Goal: Information Seeking & Learning: Learn about a topic

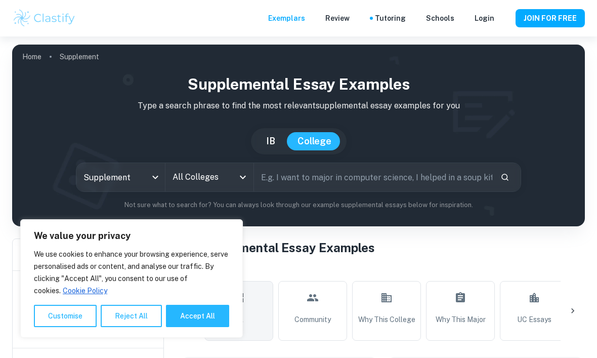
scroll to position [199, 0]
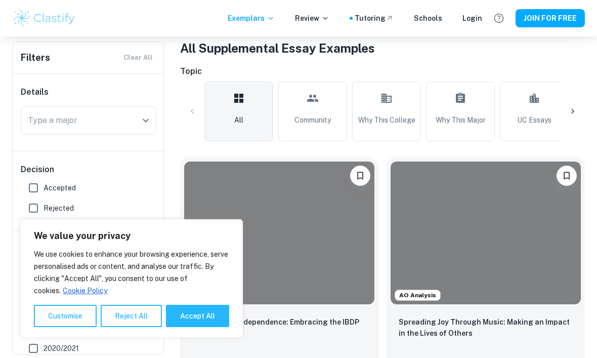
click at [133, 327] on button "Reject All" at bounding box center [131, 316] width 61 height 22
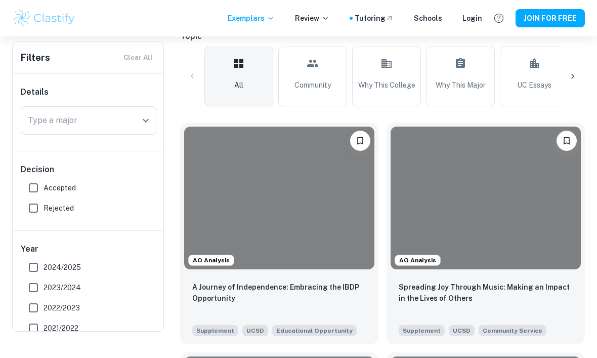
scroll to position [158, 0]
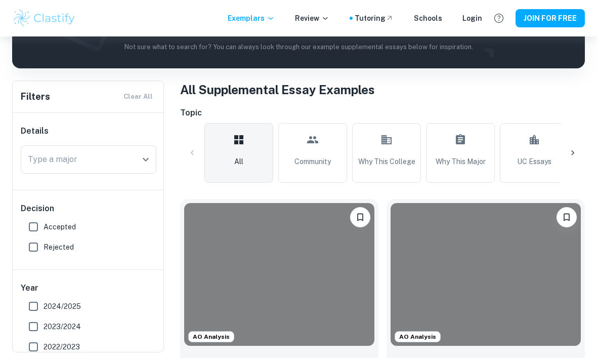
click at [568, 145] on div at bounding box center [573, 153] width 24 height 24
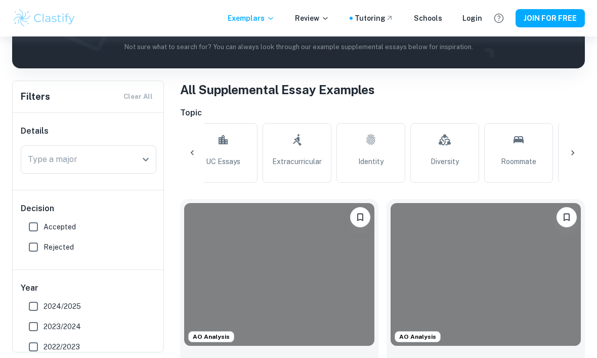
scroll to position [0, 339]
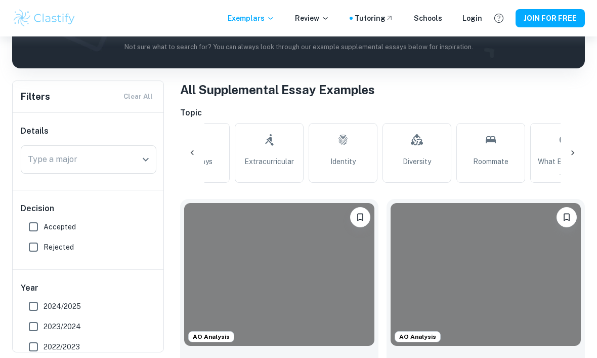
click at [275, 153] on link "Extracurricular" at bounding box center [269, 153] width 69 height 60
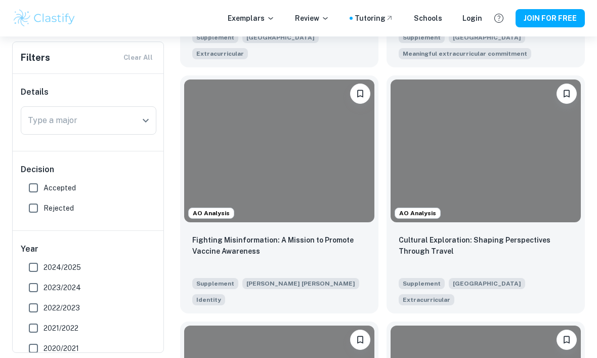
scroll to position [783, 0]
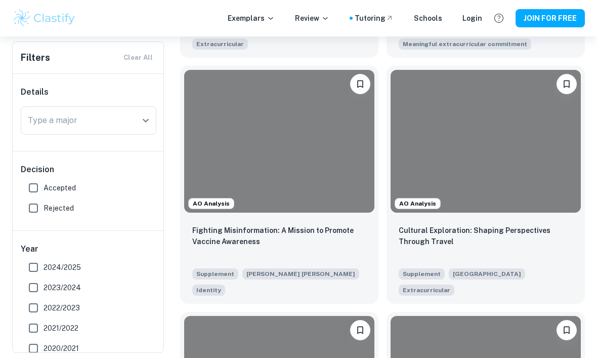
click at [500, 176] on div at bounding box center [486, 141] width 190 height 143
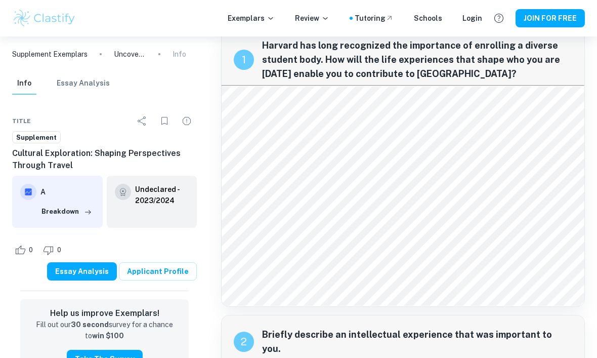
scroll to position [24, 0]
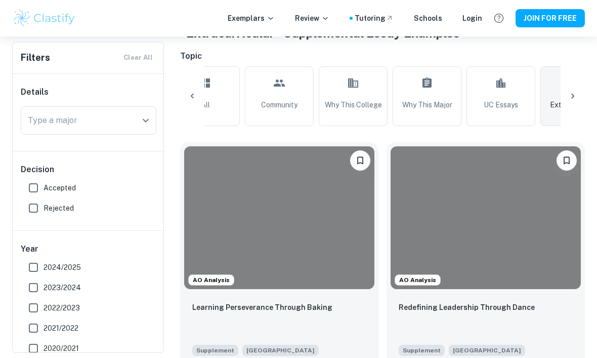
scroll to position [214, 0]
click at [289, 296] on div "Learning Perseverance Through Baking Supplement Stanford University Extracurric…" at bounding box center [279, 337] width 198 height 87
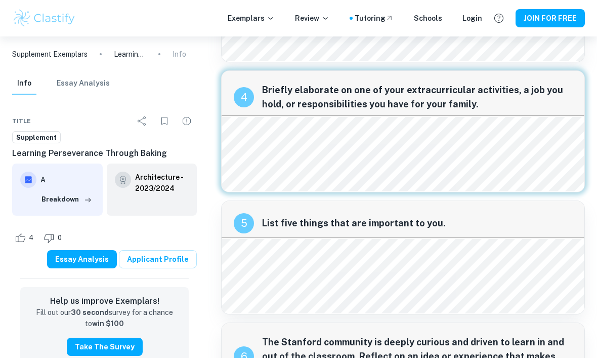
scroll to position [433, 0]
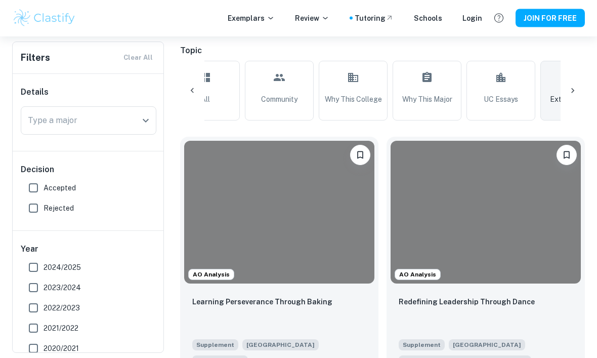
scroll to position [220, 0]
click at [34, 187] on input "Accepted" at bounding box center [33, 188] width 20 height 20
checkbox input "true"
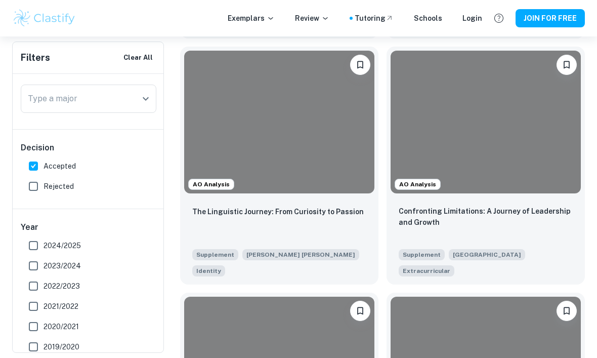
scroll to position [1322, 0]
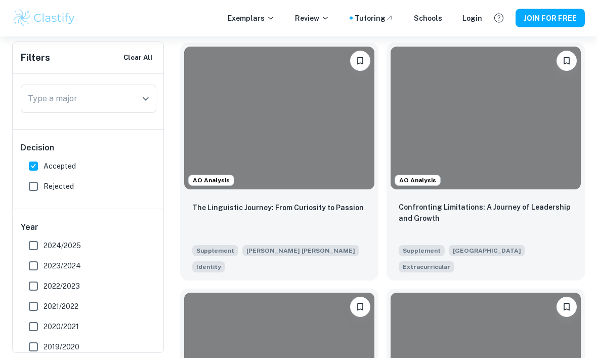
click at [513, 194] on div "Confronting Limitations: A Journey of Leadership and Growth Supplement Harvard …" at bounding box center [486, 237] width 198 height 87
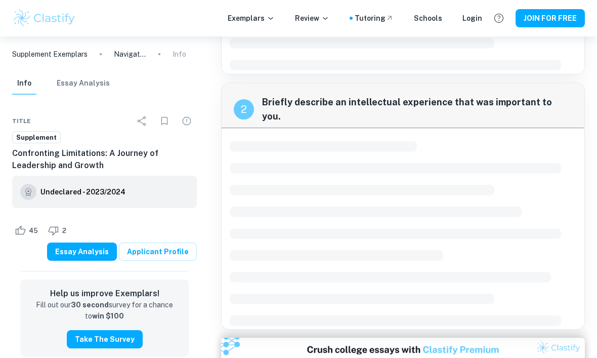
scroll to position [483, 0]
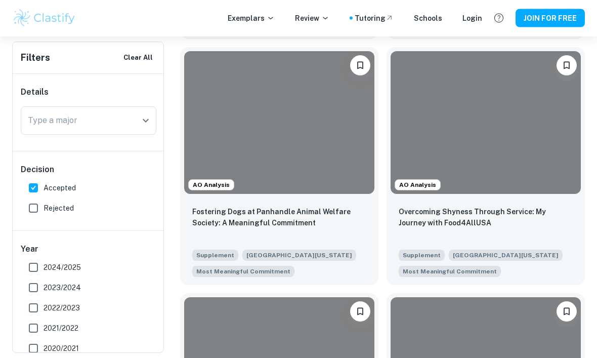
scroll to position [1811, 0]
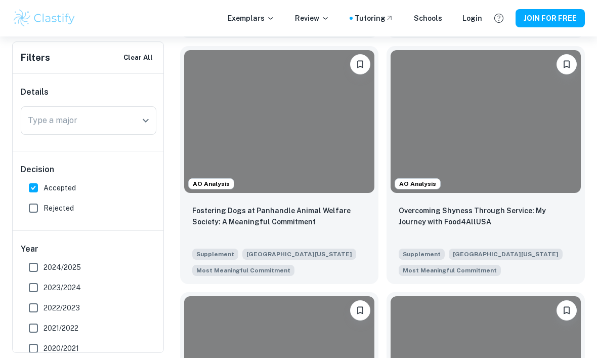
click at [325, 206] on div "Fostering Dogs at Panhandle Animal Welfare Society: A Meaningful Commitment" at bounding box center [279, 222] width 174 height 34
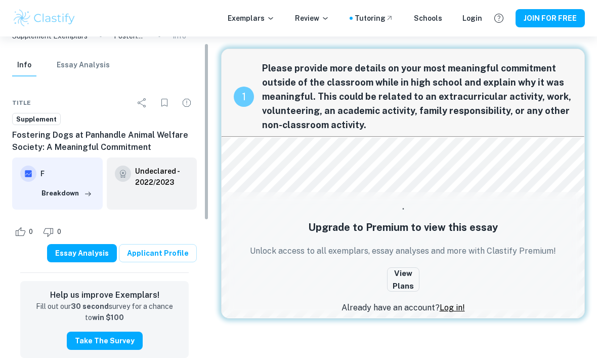
scroll to position [20, 0]
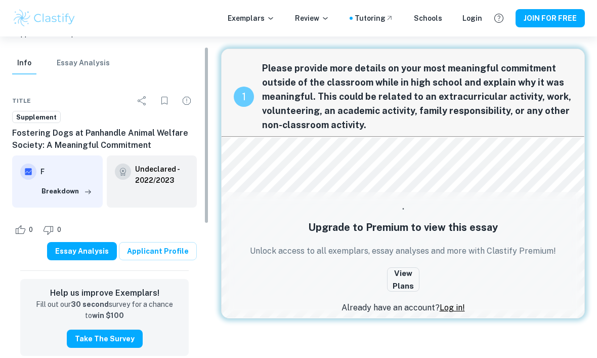
click at [76, 194] on button "Breakdown" at bounding box center [67, 191] width 56 height 15
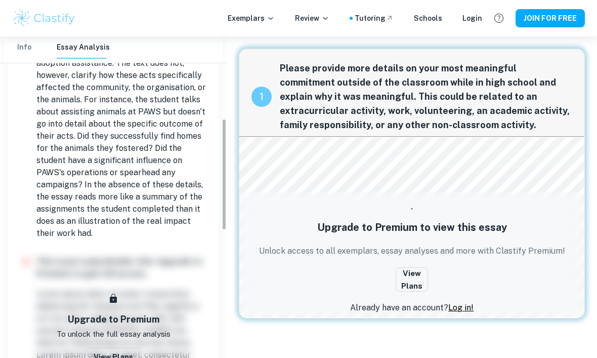
scroll to position [260, 0]
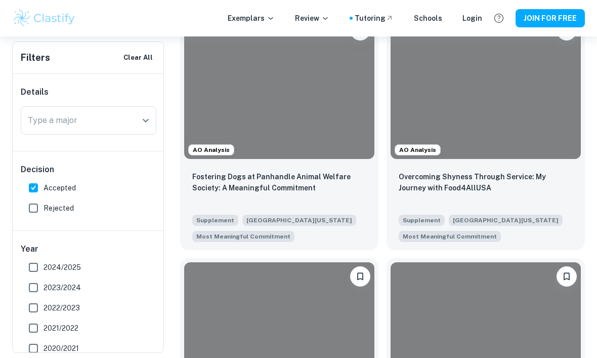
scroll to position [0, 33]
click at [511, 171] on p "Overcoming Shyness Through Service: My Journey with Food4AllUSA" at bounding box center [486, 182] width 174 height 22
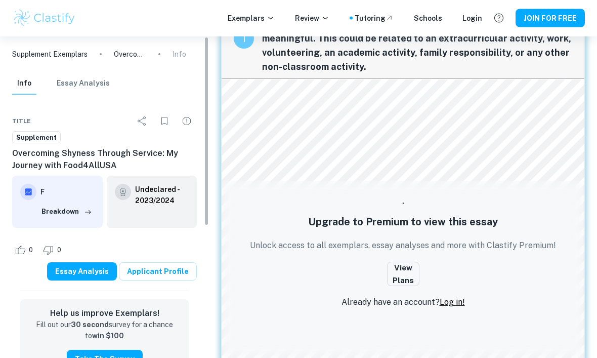
scroll to position [58, 0]
click at [80, 193] on h6 "F" at bounding box center [67, 191] width 54 height 11
click at [79, 212] on button "Breakdown" at bounding box center [67, 211] width 56 height 15
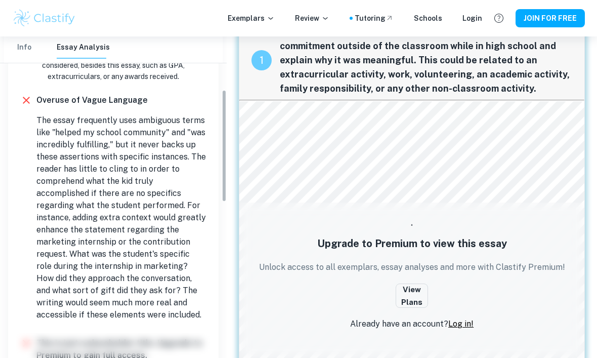
scroll to position [170, 0]
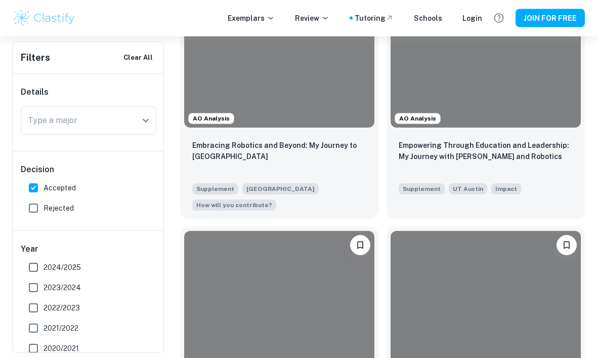
scroll to position [2368, 0]
click at [359, 140] on p "Embracing Robotics and Beyond: My Journey to [GEOGRAPHIC_DATA]" at bounding box center [279, 151] width 174 height 22
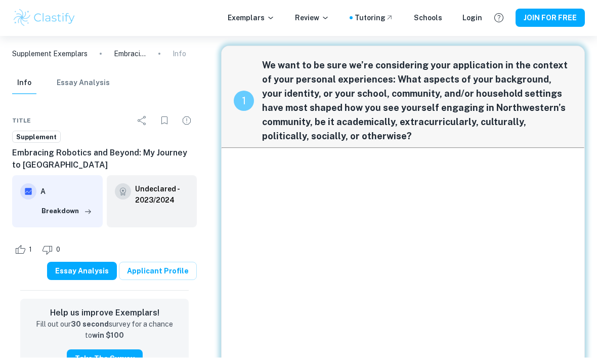
scroll to position [3, 0]
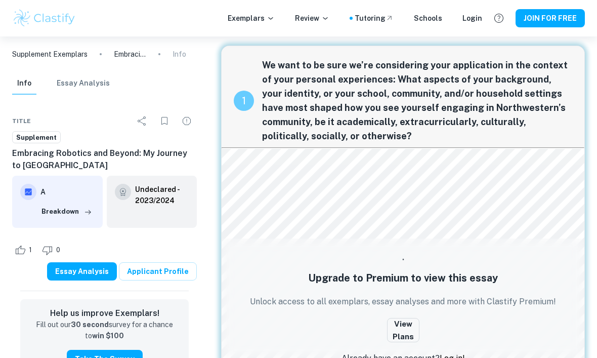
click at [44, 207] on button "Breakdown" at bounding box center [67, 211] width 56 height 15
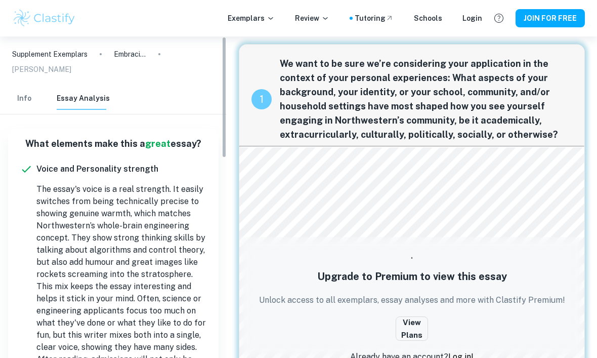
scroll to position [0, 0]
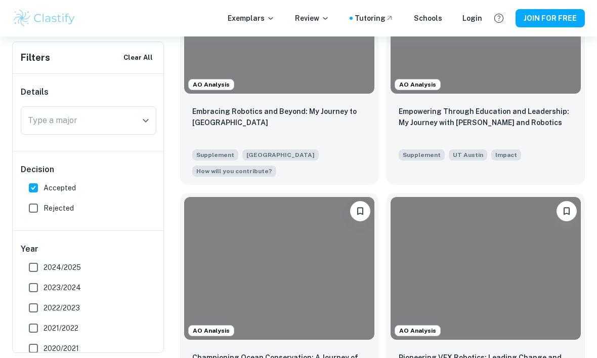
scroll to position [0, 33]
click at [129, 125] on input "Type a major" at bounding box center [80, 120] width 111 height 19
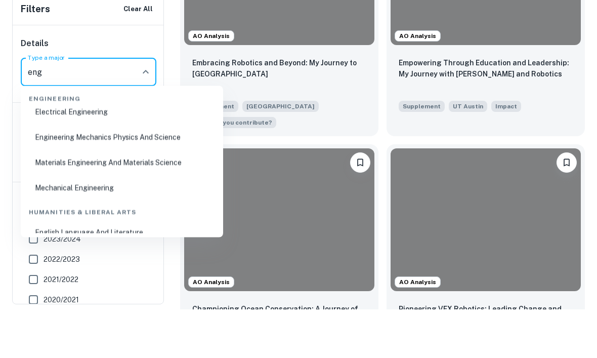
scroll to position [164, 0]
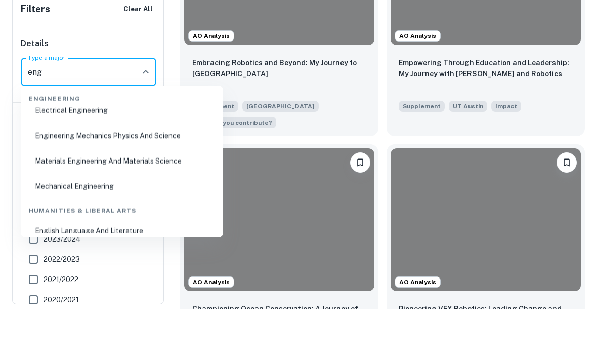
type input "eng"
click at [15, 74] on div "Details Type a major eng Type a major" at bounding box center [89, 112] width 152 height 77
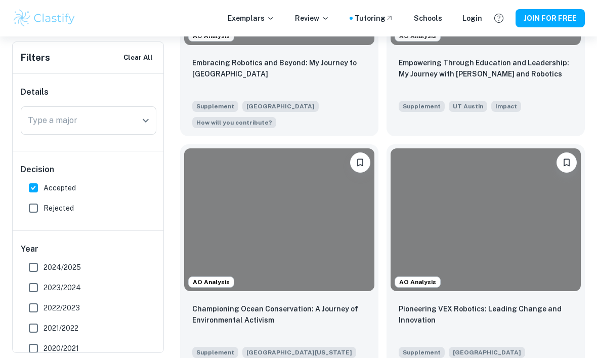
click at [34, 116] on div "Type a major Type a major" at bounding box center [89, 120] width 136 height 28
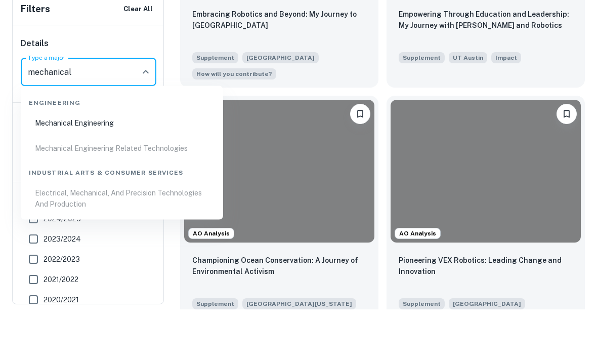
click at [71, 160] on li "Mechanical Engineering" at bounding box center [122, 171] width 194 height 23
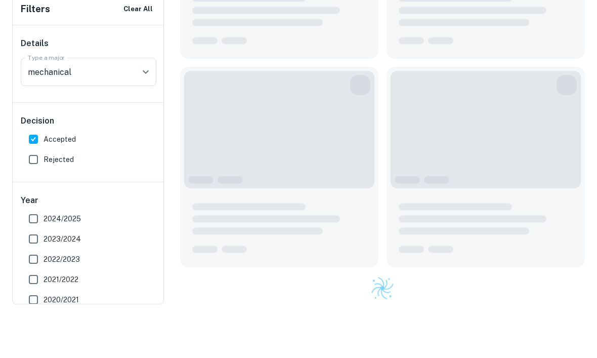
type input "Mechanical Engineering"
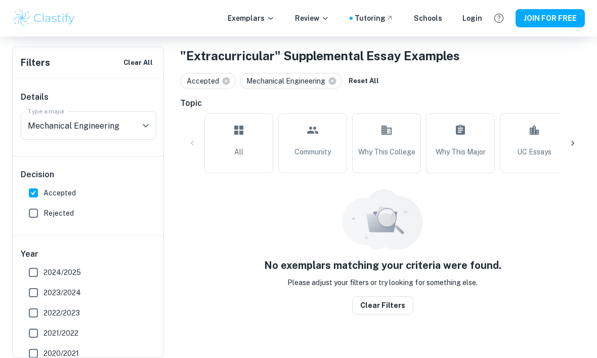
scroll to position [0, 0]
click at [247, 128] on link "All" at bounding box center [238, 143] width 69 height 60
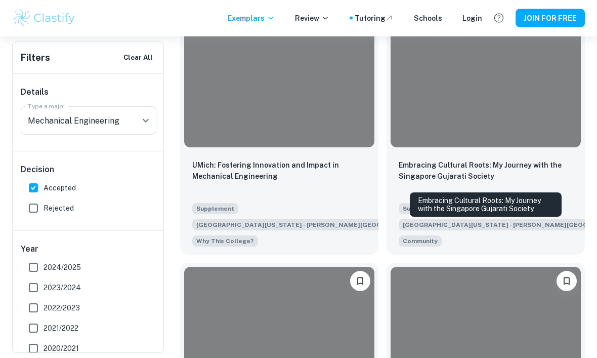
scroll to position [381, 0]
click at [325, 170] on p "UMich: Fostering Innovation and Impact in Mechanical Engineering" at bounding box center [279, 170] width 174 height 22
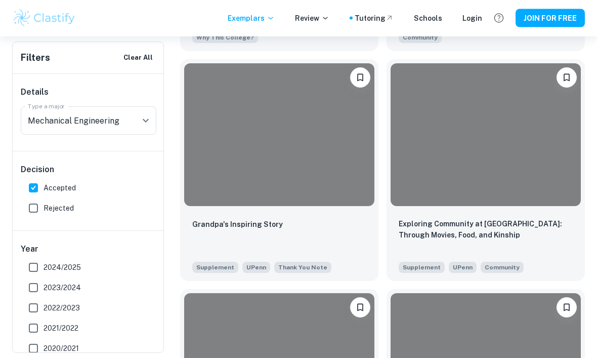
scroll to position [585, 0]
click at [454, 219] on p "Exploring Community at [GEOGRAPHIC_DATA]: Through Movies, Food, and Kinship" at bounding box center [486, 229] width 174 height 22
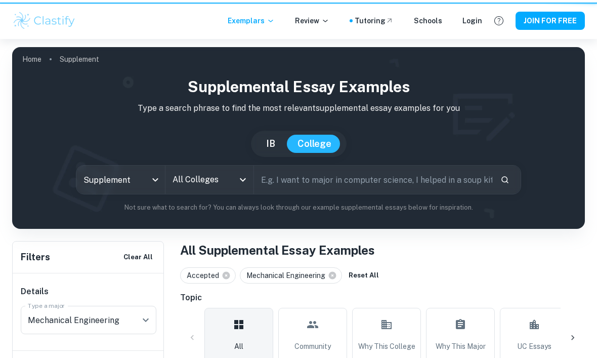
scroll to position [618, 0]
